Goal: Information Seeking & Learning: Learn about a topic

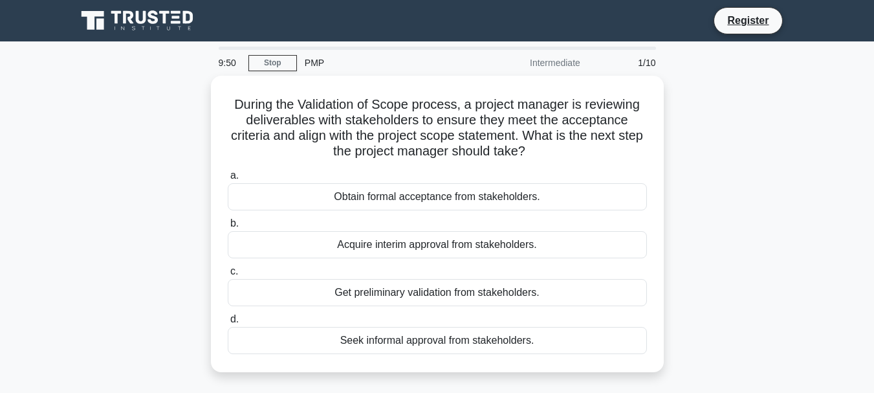
click at [63, 138] on main "9:50 Stop PMP Intermediate 1/10 During the Validation of Scope process, a proje…" at bounding box center [437, 369] width 874 height 657
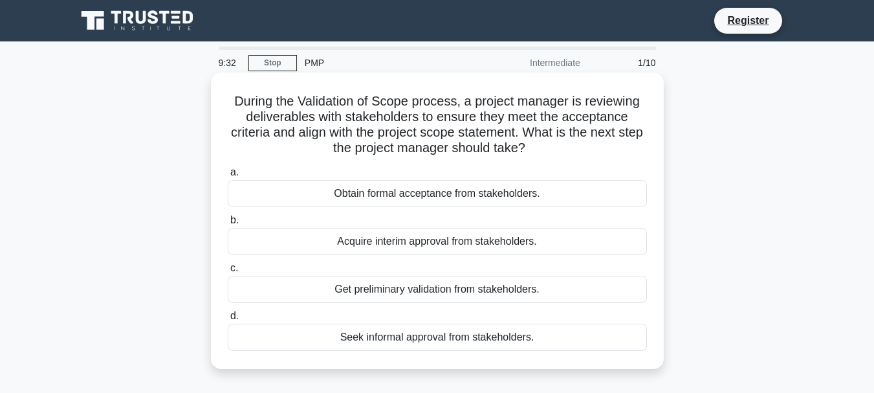
click at [380, 323] on label "d. Seek informal approval from stakeholders." at bounding box center [437, 329] width 419 height 43
click at [228, 320] on input "d. Seek informal approval from stakeholders." at bounding box center [228, 316] width 0 height 8
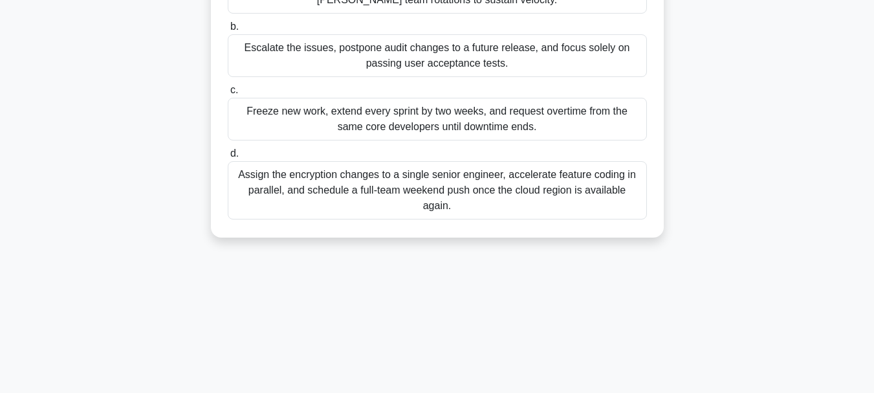
scroll to position [177, 0]
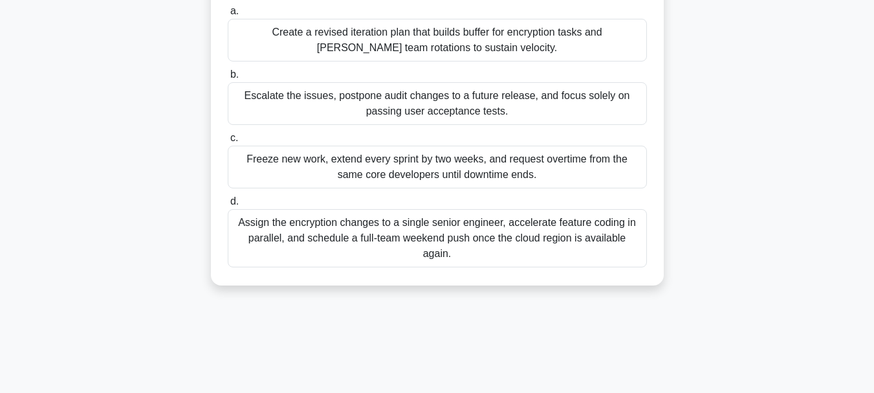
click at [479, 125] on div "Escalate the issues, postpone audit changes to a future release, and focus sole…" at bounding box center [437, 103] width 419 height 43
click at [228, 79] on input "b. Escalate the issues, postpone audit changes to a future release, and focus s…" at bounding box center [228, 75] width 0 height 8
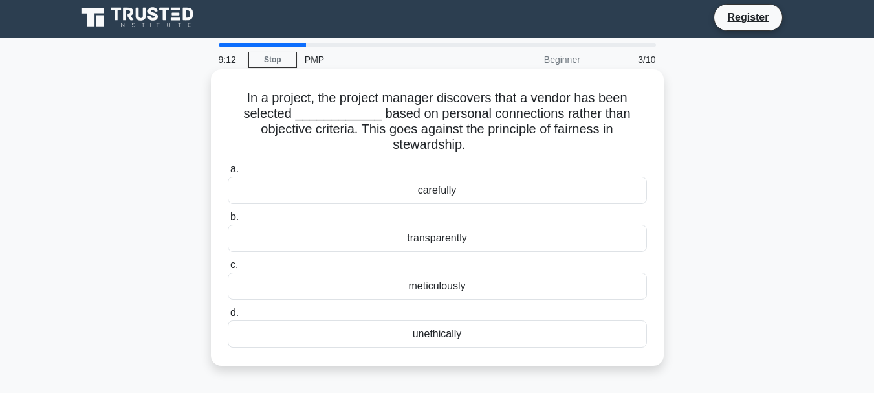
scroll to position [0, 0]
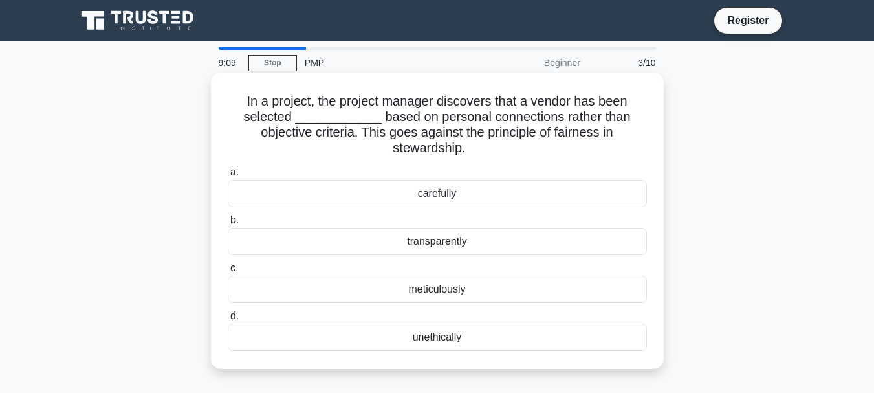
click at [457, 285] on div "meticulously" at bounding box center [437, 289] width 419 height 27
click at [228, 272] on input "c. meticulously" at bounding box center [228, 268] width 0 height 8
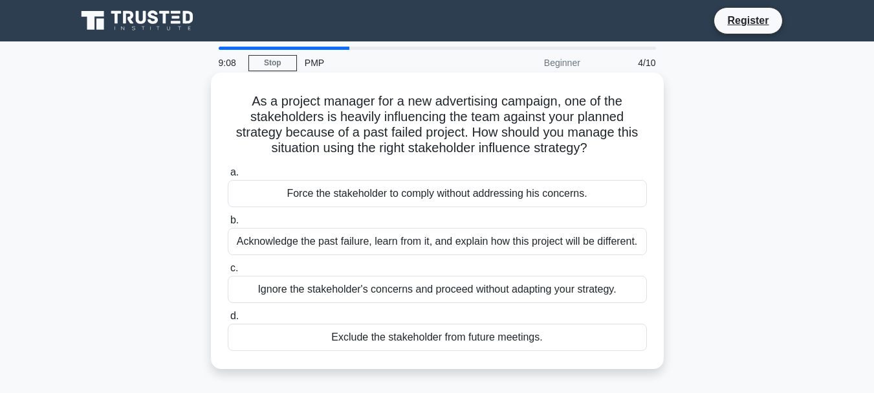
click at [422, 195] on div "Force the stakeholder to comply without addressing his concerns." at bounding box center [437, 193] width 419 height 27
click at [228, 177] on input "a. Force the stakeholder to comply without addressing his concerns." at bounding box center [228, 172] width 0 height 8
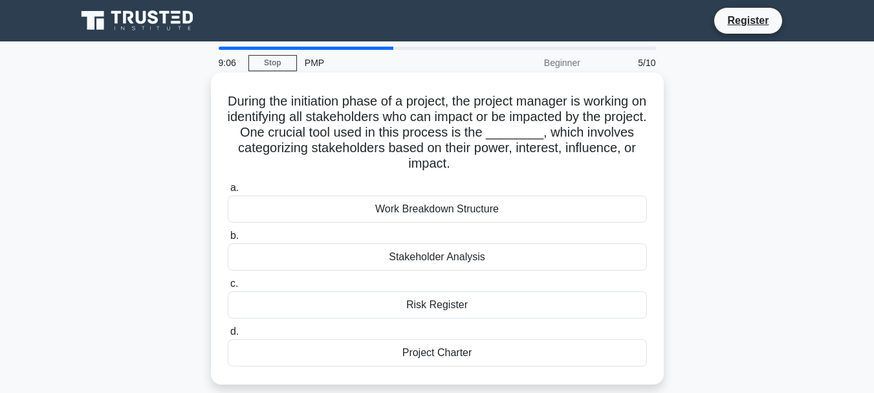
click at [424, 210] on div "Work Breakdown Structure" at bounding box center [437, 208] width 419 height 27
click at [228, 192] on input "a. Work Breakdown Structure" at bounding box center [228, 188] width 0 height 8
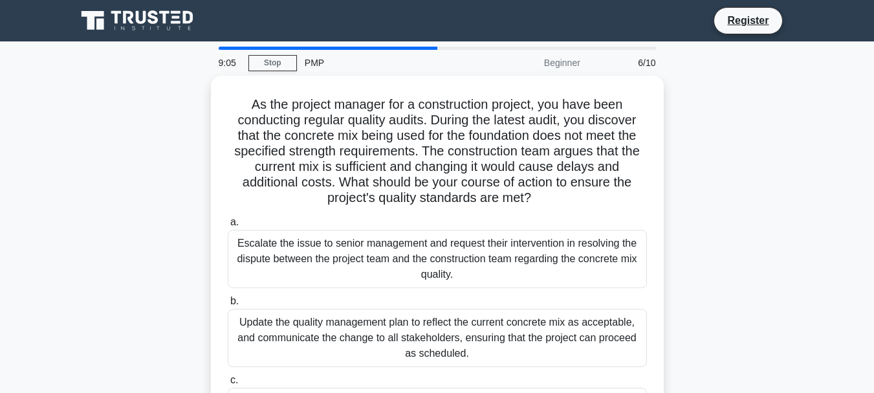
click at [444, 262] on div "Escalate the issue to senior management and request their intervention in resol…" at bounding box center [437, 259] width 419 height 58
click at [228, 226] on input "a. Escalate the issue to senior management and request their intervention in re…" at bounding box center [228, 222] width 0 height 8
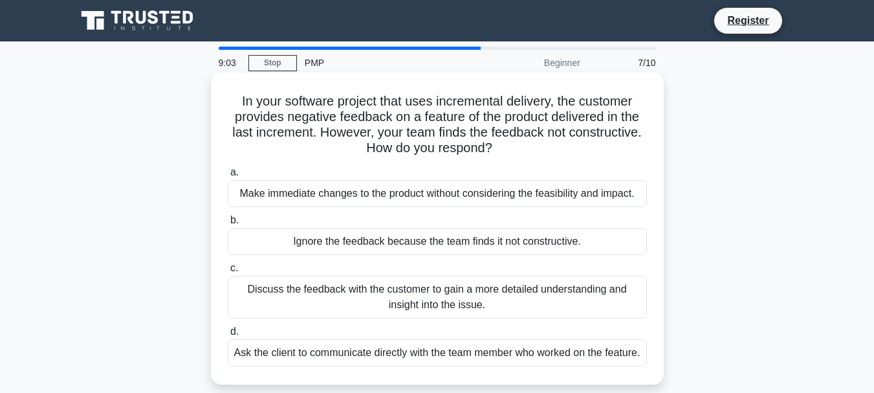
click at [440, 296] on div "Discuss the feedback with the customer to gain a more detailed understanding an…" at bounding box center [437, 297] width 419 height 43
click at [228, 272] on input "c. Discuss the feedback with the customer to gain a more detailed understanding…" at bounding box center [228, 268] width 0 height 8
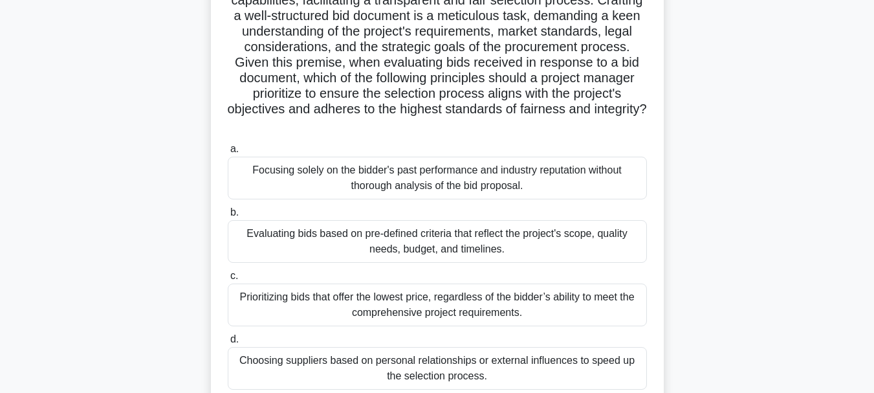
click at [434, 263] on div "Evaluating bids based on pre-defined criteria that reflect the project's scope,…" at bounding box center [437, 241] width 419 height 43
click at [228, 217] on input "b. Evaluating bids based on pre-defined criteria that reflect the project's sco…" at bounding box center [228, 212] width 0 height 8
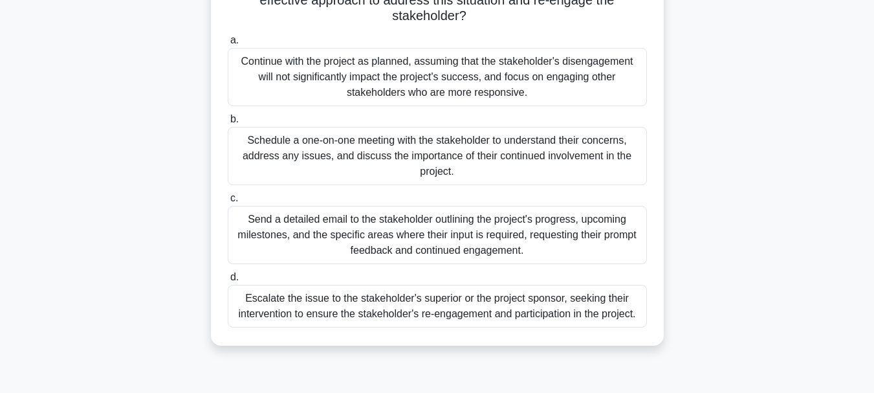
click at [428, 242] on div "a. Continue with the project as planned, assuming that the stakeholder's diseng…" at bounding box center [437, 180] width 435 height 300
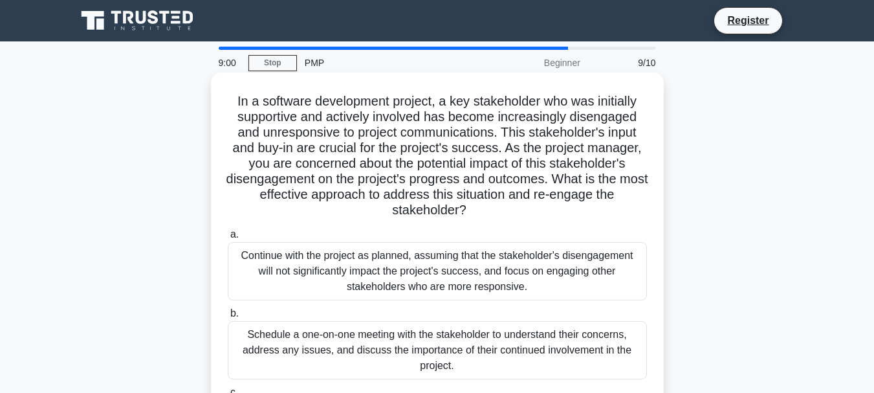
click at [448, 322] on div "Schedule a one-on-one meeting with the stakeholder to understand their concerns…" at bounding box center [437, 350] width 419 height 58
click at [228, 318] on input "b. Schedule a one-on-one meeting with the stakeholder to understand their conce…" at bounding box center [228, 313] width 0 height 8
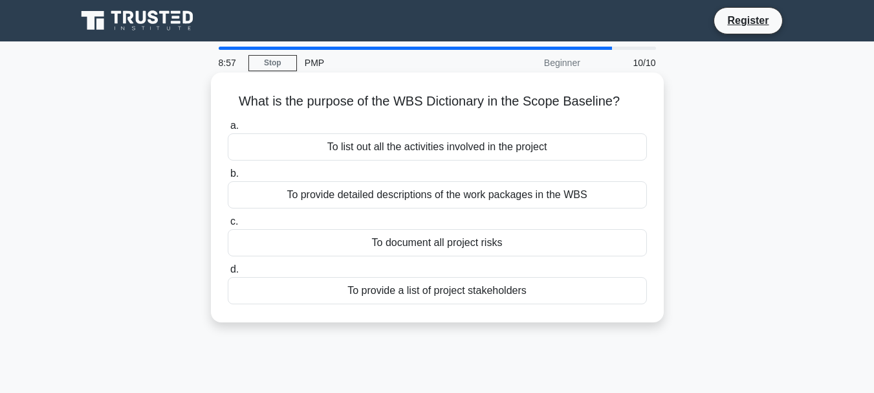
click at [417, 250] on div "To document all project risks" at bounding box center [437, 242] width 419 height 27
click at [228, 226] on input "c. To document all project risks" at bounding box center [228, 221] width 0 height 8
